Goal: Transaction & Acquisition: Purchase product/service

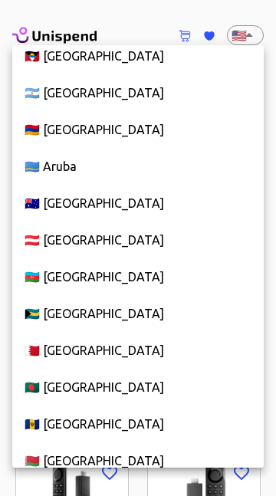
scroll to position [346, 0]
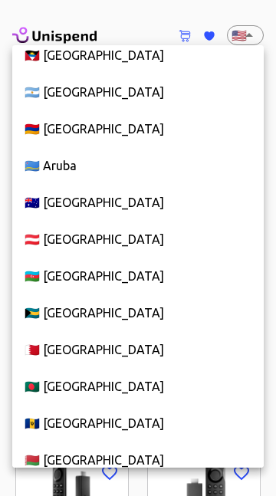
click at [57, 207] on li "🇦🇺 [GEOGRAPHIC_DATA]" at bounding box center [137, 202] width 251 height 37
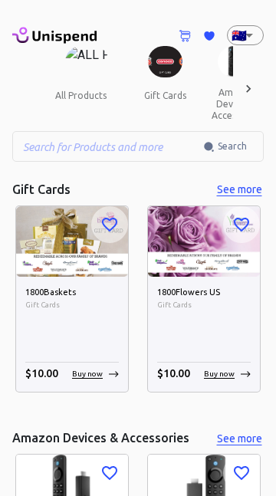
type input "AU"
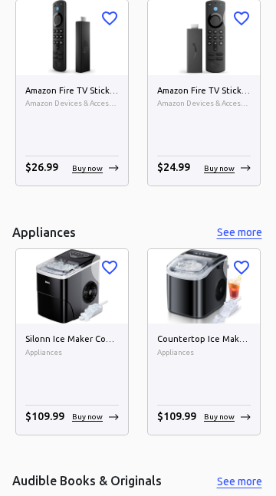
scroll to position [0, 0]
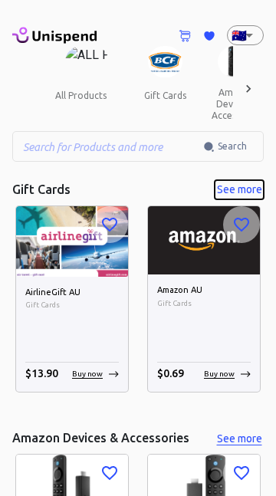
click at [243, 185] on button "See more" at bounding box center [239, 189] width 49 height 19
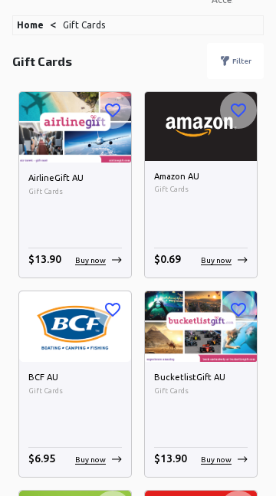
scroll to position [117, 0]
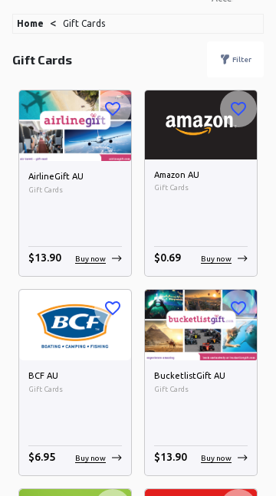
click at [77, 326] on img at bounding box center [75, 325] width 112 height 70
